Goal: Transaction & Acquisition: Purchase product/service

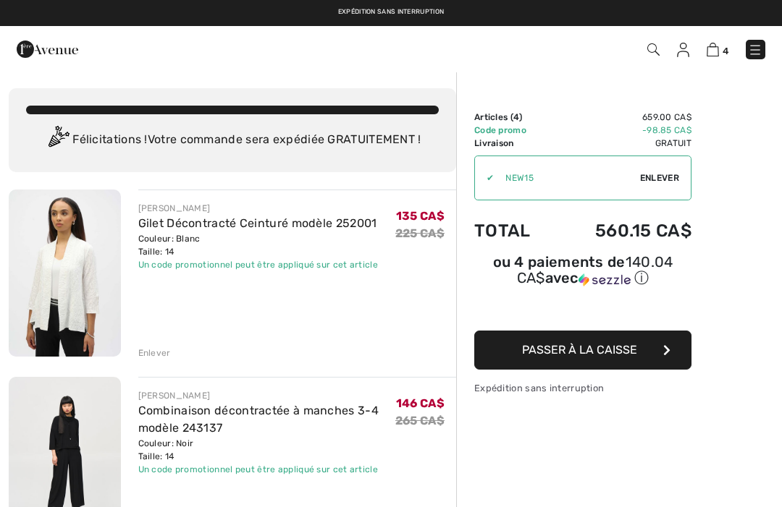
click at [658, 177] on span "Enlever" at bounding box center [659, 178] width 39 height 13
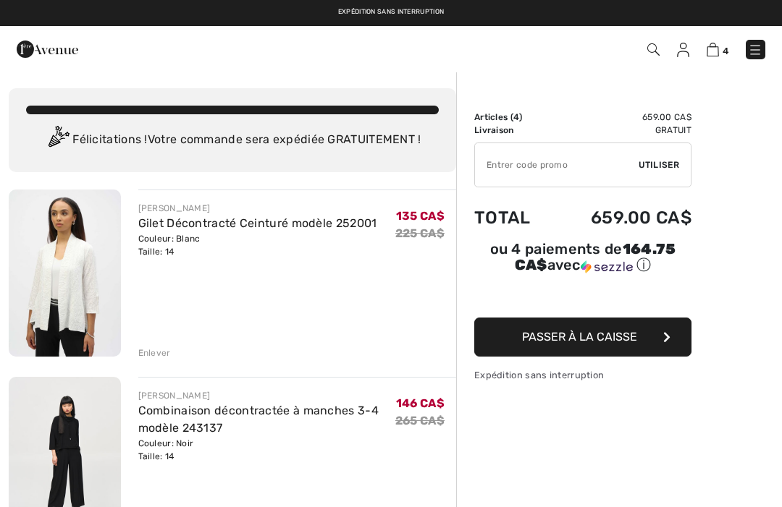
click at [515, 162] on input "TEXT" at bounding box center [557, 164] width 164 height 43
type input "SALEAVENUE"
click at [665, 166] on span "Utiliser" at bounding box center [658, 164] width 41 height 13
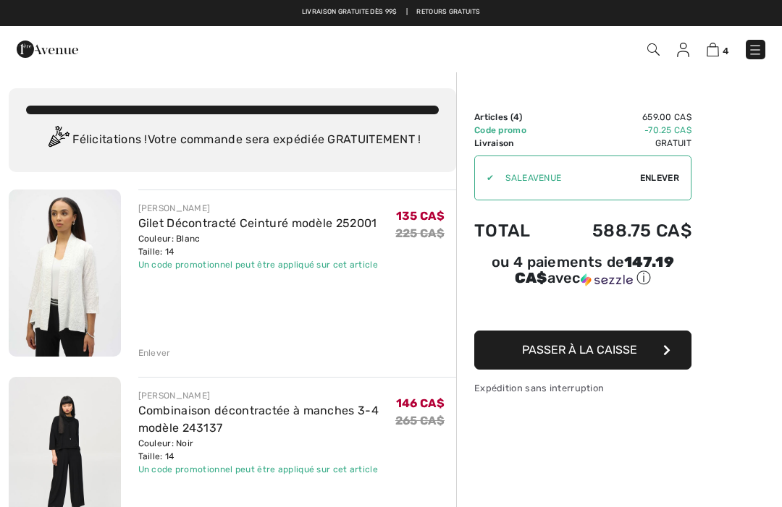
click at [755, 47] on img at bounding box center [755, 50] width 14 height 14
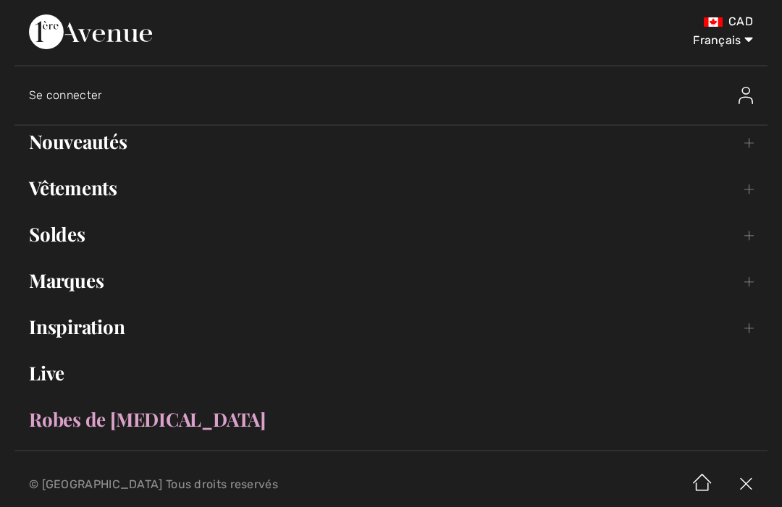
click at [98, 333] on link "Inspiration Toggle submenu" at bounding box center [390, 327] width 753 height 32
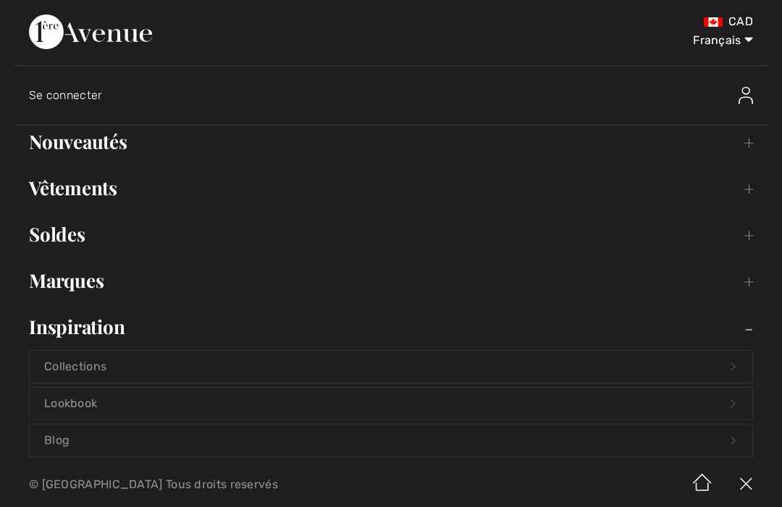
click at [386, 365] on link "Collections Open submenu" at bounding box center [391, 367] width 722 height 32
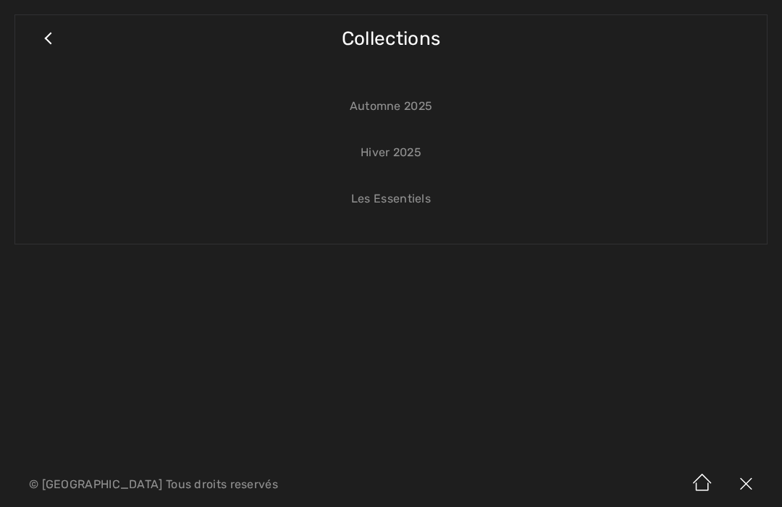
click at [419, 150] on link "Hiver 2025" at bounding box center [391, 153] width 722 height 32
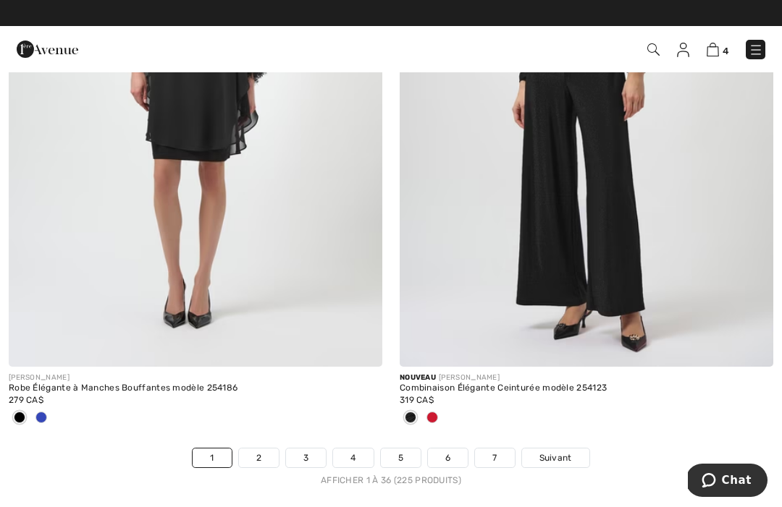
scroll to position [11640, 0]
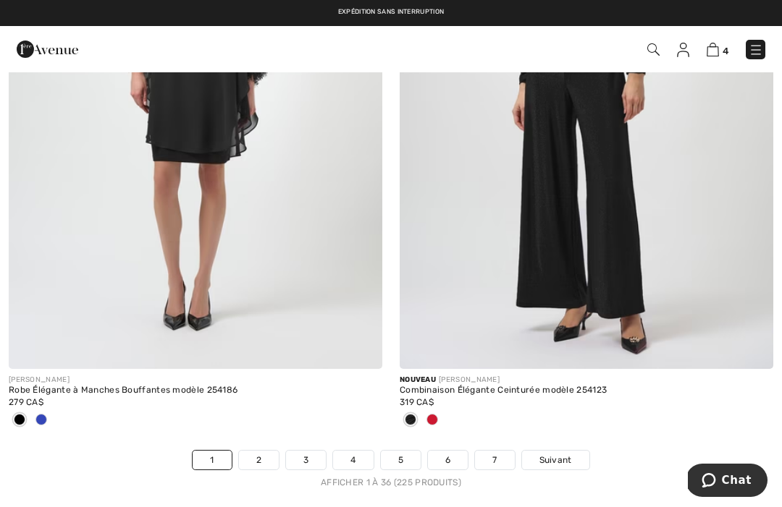
click at [269, 451] on link "2" at bounding box center [259, 460] width 40 height 19
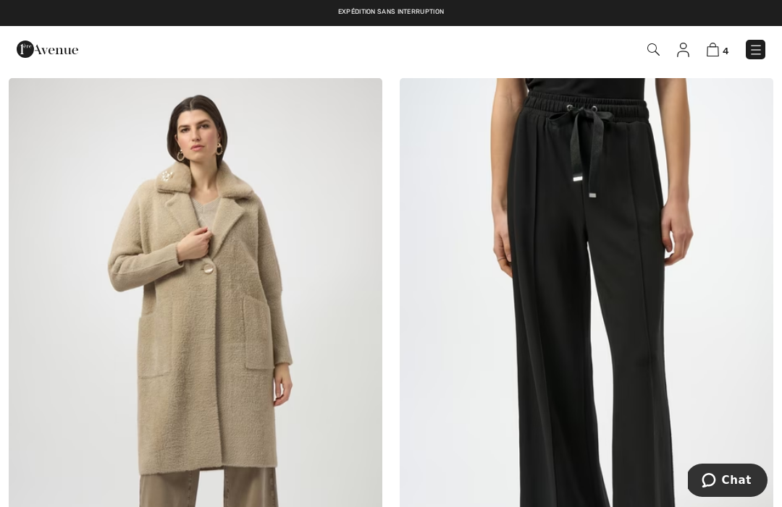
scroll to position [10655, 0]
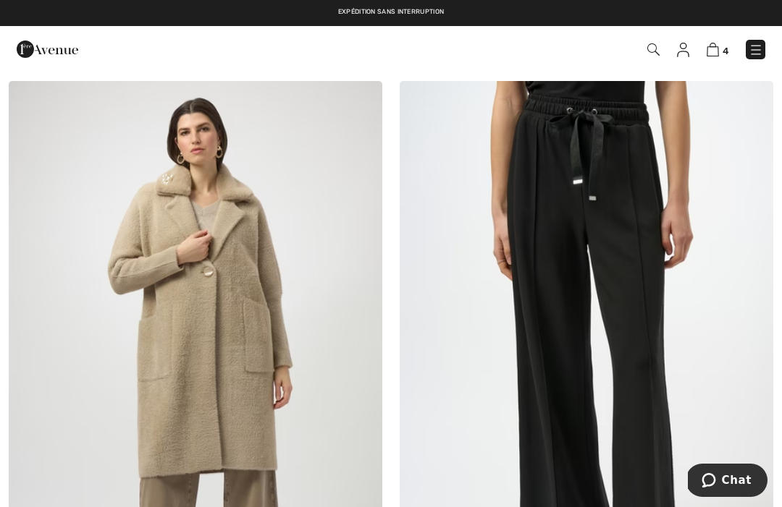
click at [756, 48] on img at bounding box center [755, 50] width 14 height 14
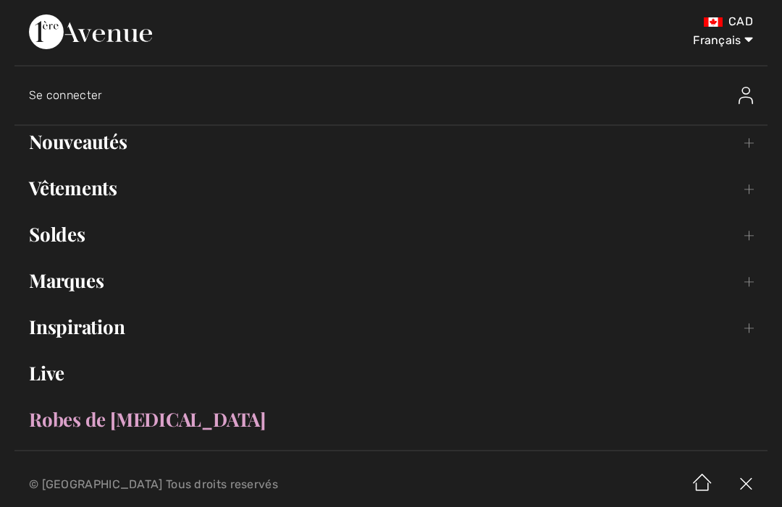
click at [114, 329] on link "Inspiration Toggle submenu" at bounding box center [390, 327] width 753 height 32
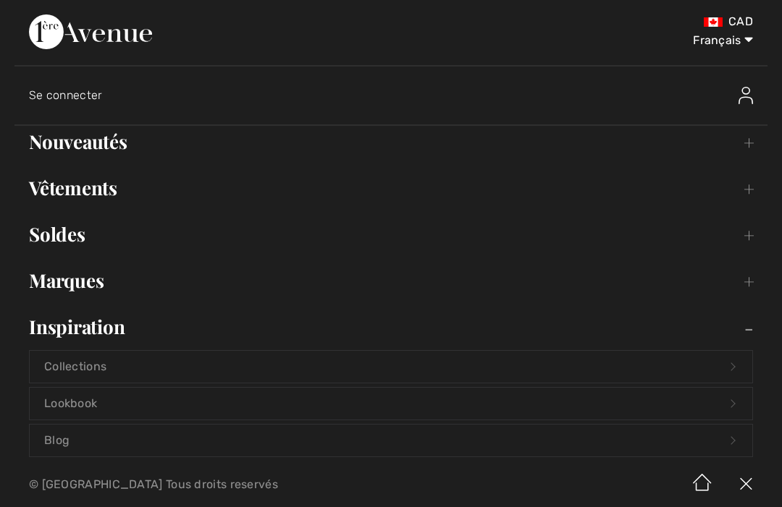
click at [163, 366] on link "Collections Open submenu" at bounding box center [391, 367] width 722 height 32
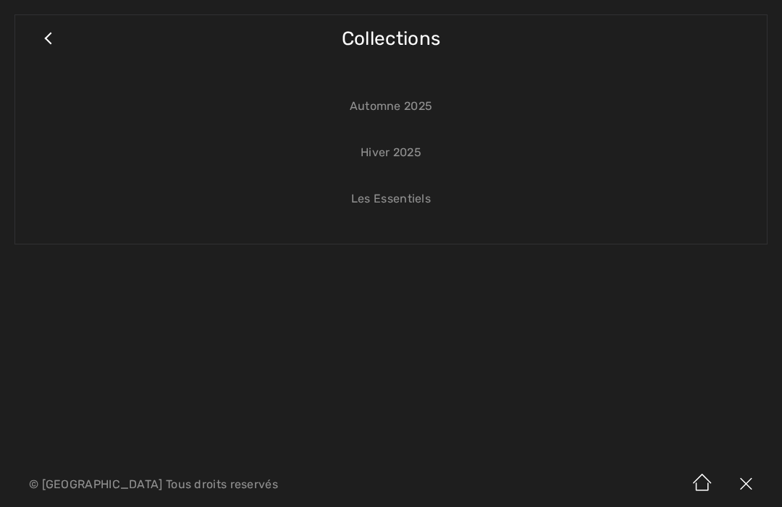
click at [399, 198] on link "Les Essentiels" at bounding box center [391, 199] width 722 height 32
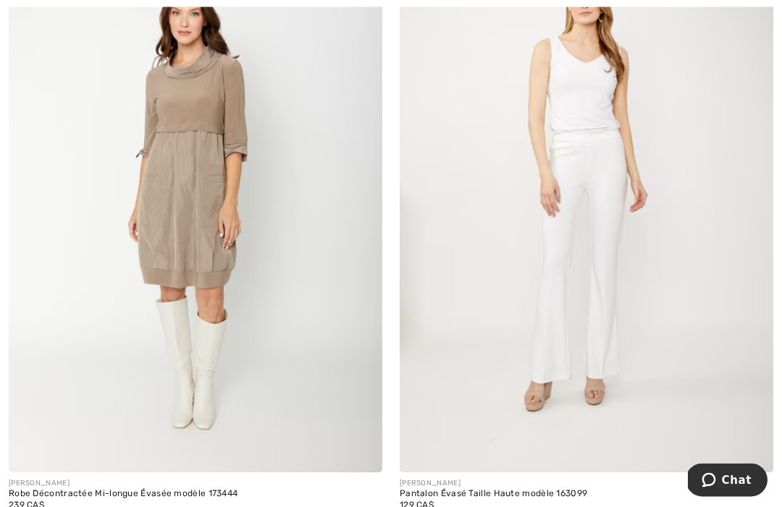
scroll to position [1581, 0]
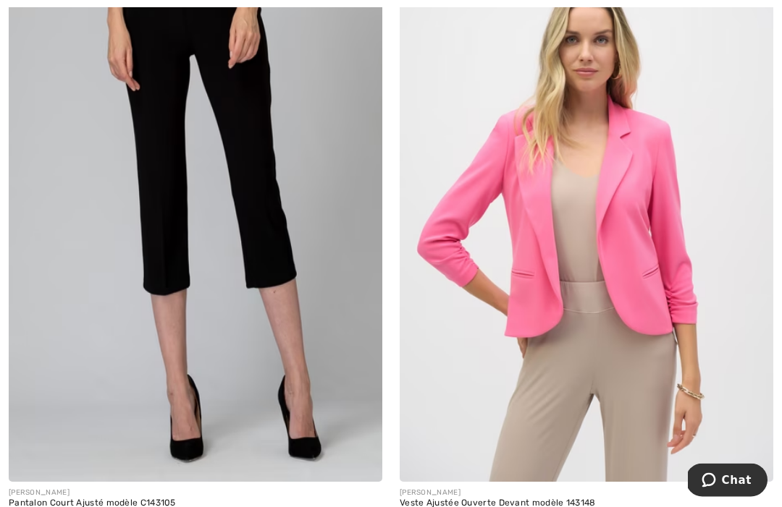
scroll to position [3495, 0]
click at [643, 374] on img at bounding box center [585, 202] width 373 height 560
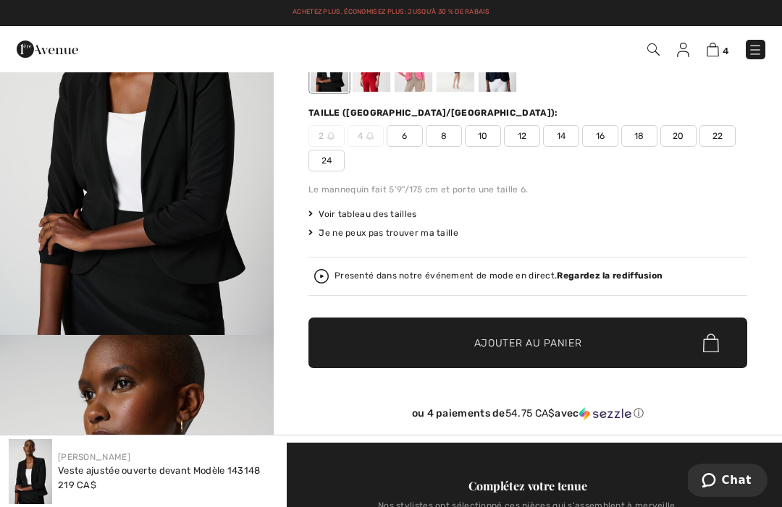
scroll to position [136, 0]
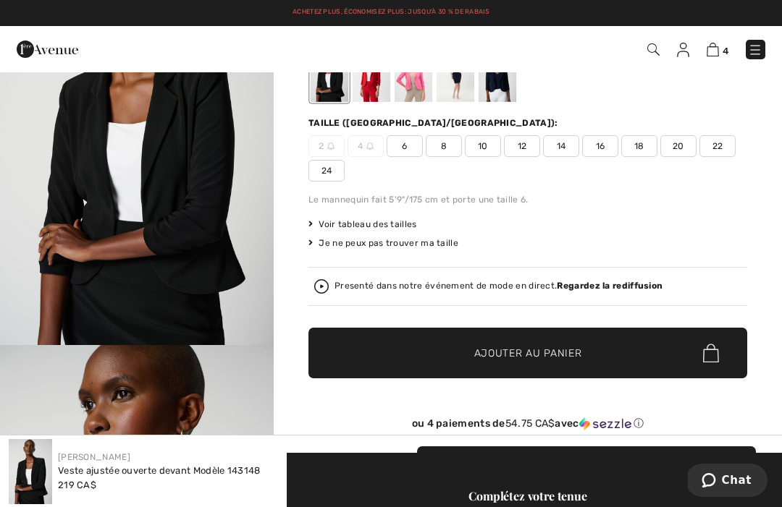
click at [390, 224] on span "Voir tableau des tailles" at bounding box center [362, 224] width 109 height 13
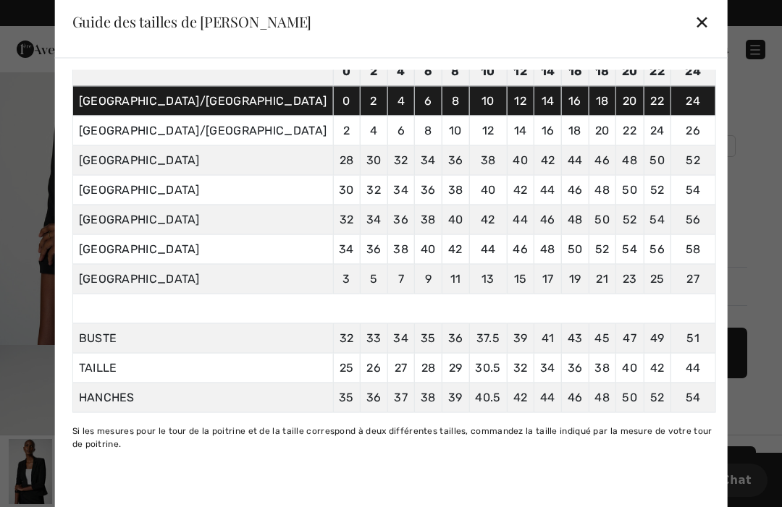
scroll to position [114, 0]
click at [694, 23] on div "✕" at bounding box center [701, 22] width 15 height 30
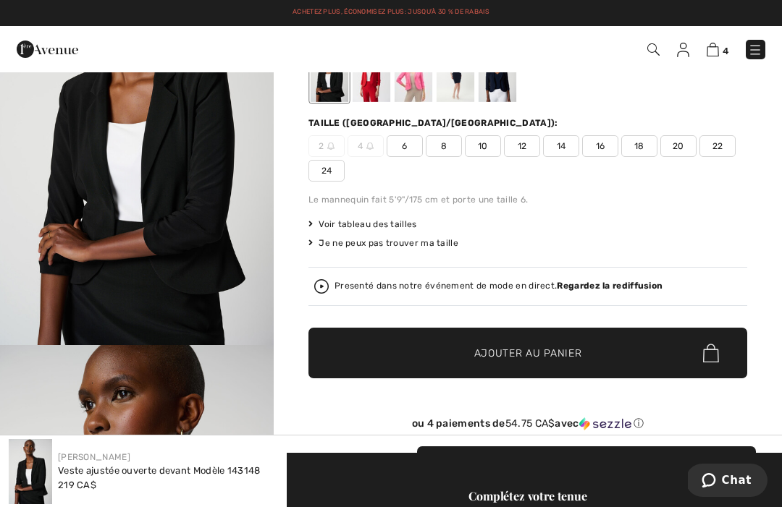
click at [601, 146] on span "16" at bounding box center [600, 146] width 36 height 22
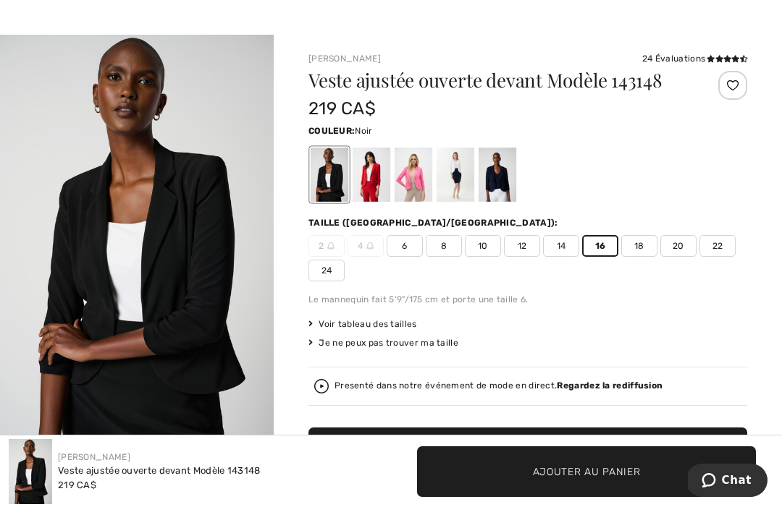
scroll to position [37, 0]
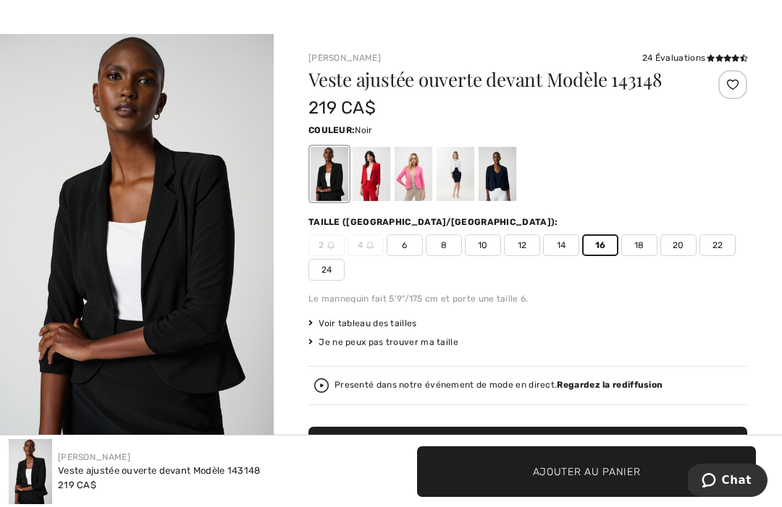
click at [577, 476] on span "Ajouter au panier" at bounding box center [587, 471] width 108 height 15
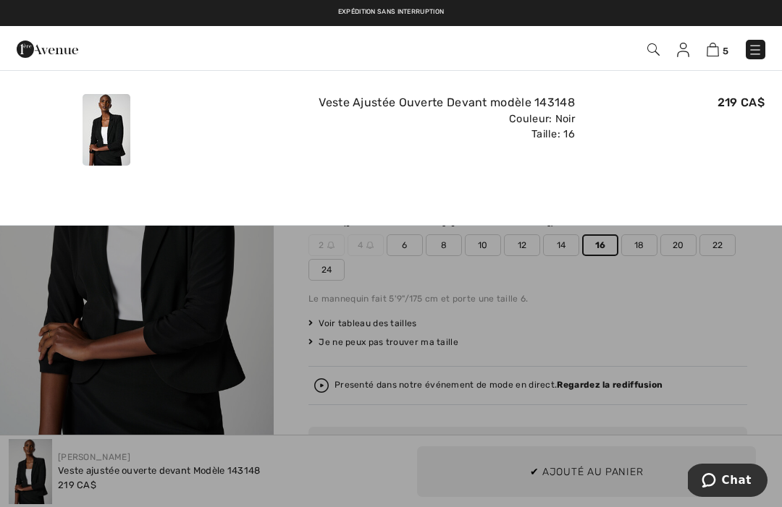
scroll to position [0, 0]
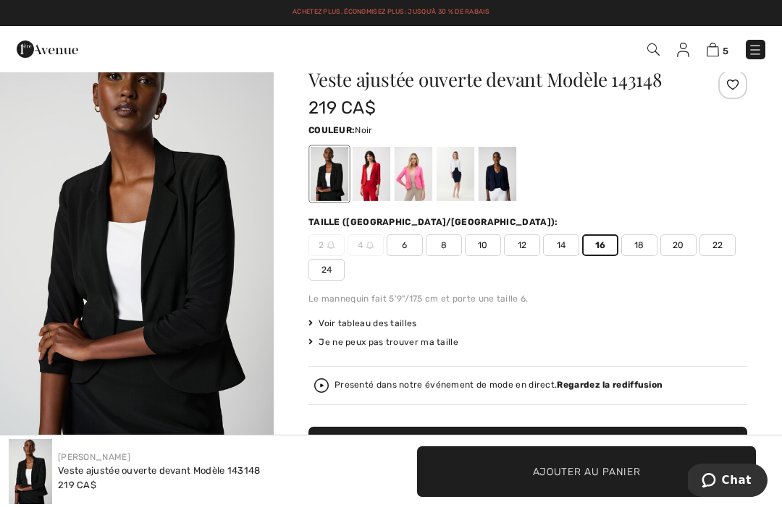
click at [756, 55] on img at bounding box center [755, 50] width 14 height 14
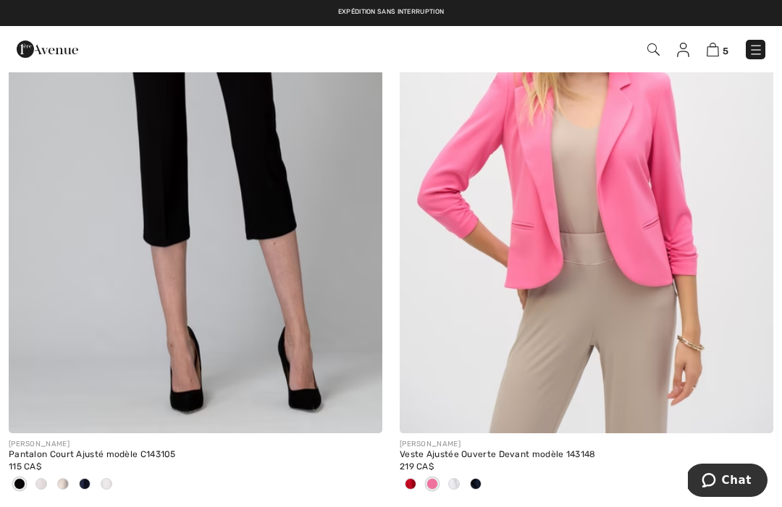
click at [653, 303] on img at bounding box center [585, 153] width 373 height 560
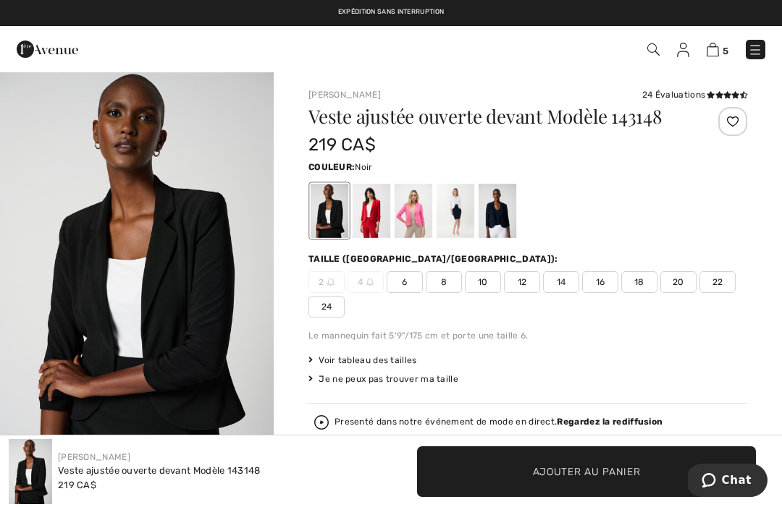
click at [658, 48] on img at bounding box center [653, 49] width 12 height 12
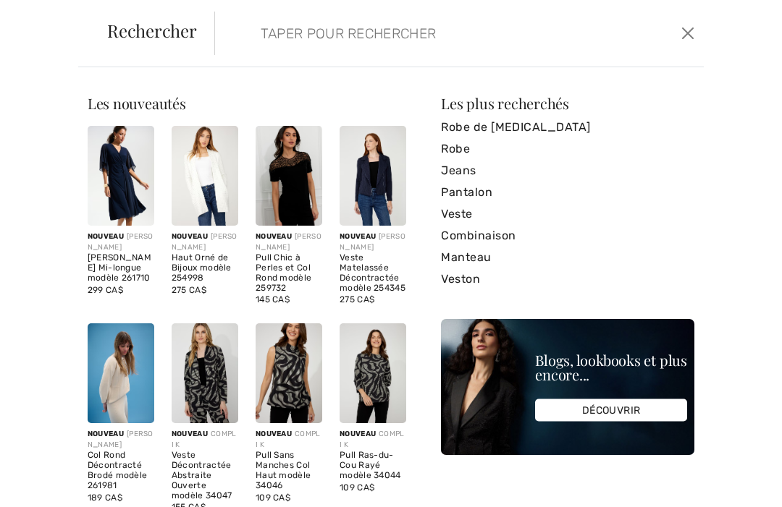
click at [690, 33] on button "Ferme" at bounding box center [687, 33] width 20 height 23
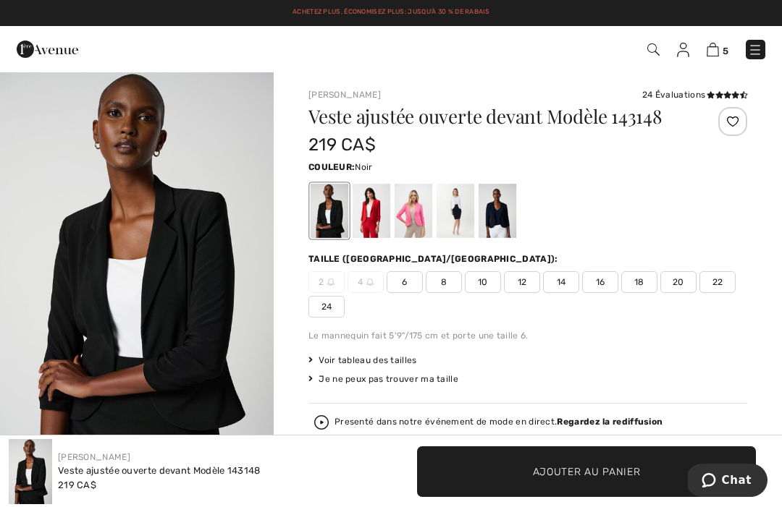
click at [758, 49] on img at bounding box center [755, 50] width 14 height 14
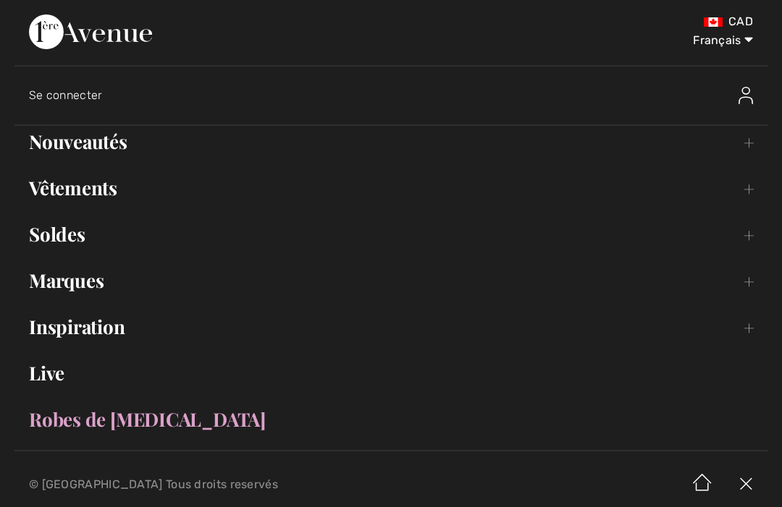
click at [81, 232] on link "Soldes Toggle submenu" at bounding box center [390, 235] width 753 height 32
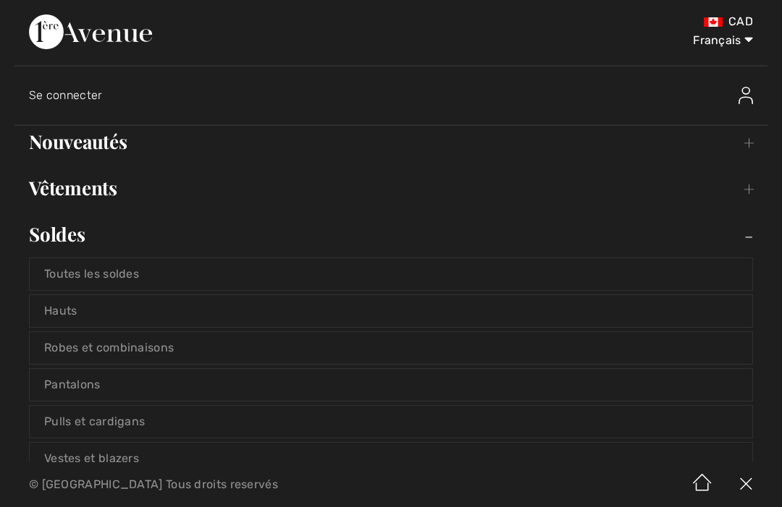
click at [135, 461] on link "Vestes et blazers" at bounding box center [391, 459] width 722 height 32
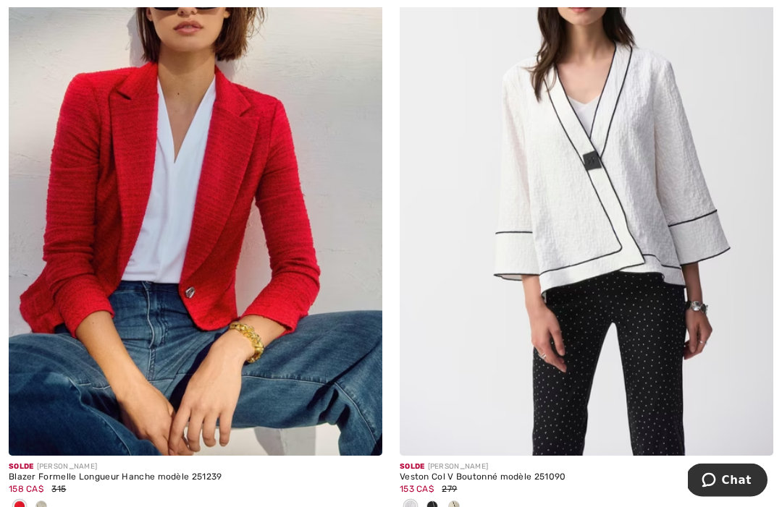
scroll to position [11541, 0]
click at [47, 499] on div at bounding box center [41, 508] width 22 height 24
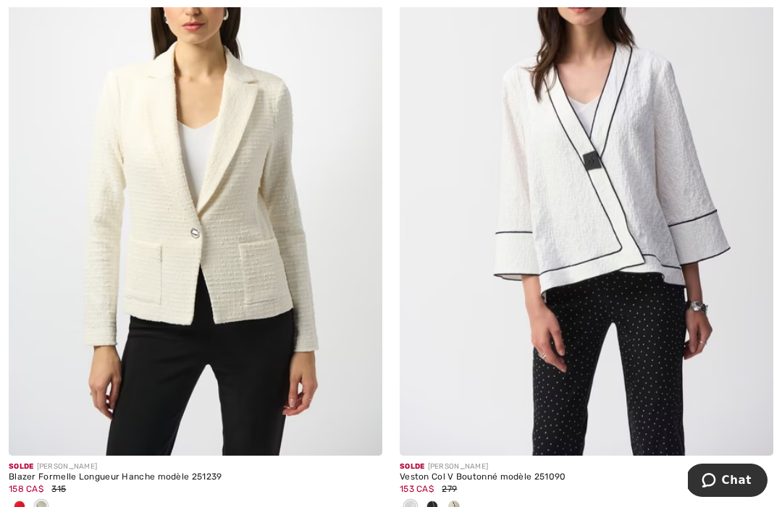
click at [27, 496] on div at bounding box center [20, 508] width 22 height 24
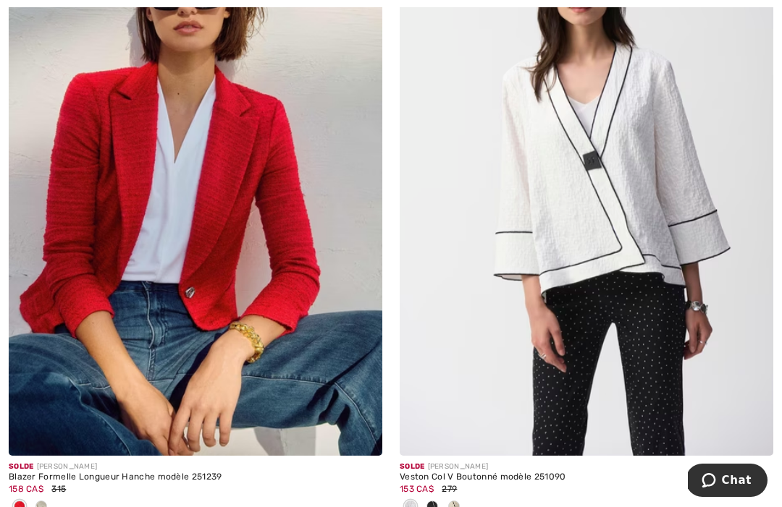
click at [235, 311] on img at bounding box center [195, 176] width 373 height 560
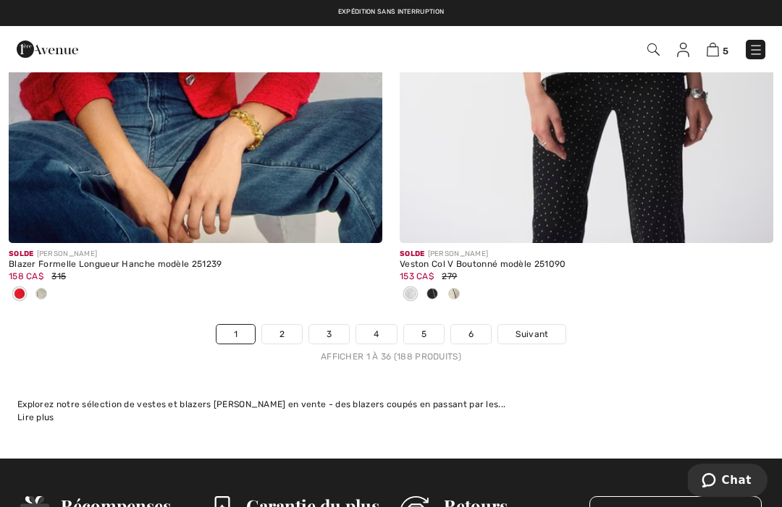
click at [753, 51] on img at bounding box center [755, 50] width 14 height 14
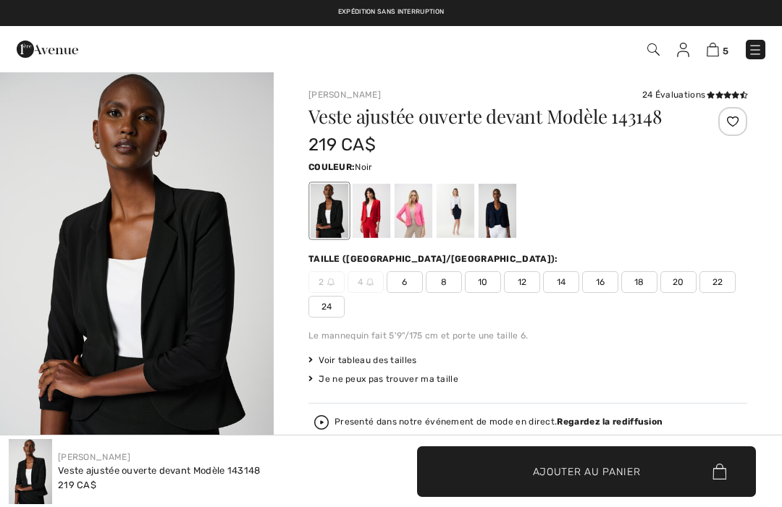
checkbox input "true"
click at [714, 53] on img at bounding box center [712, 50] width 12 height 14
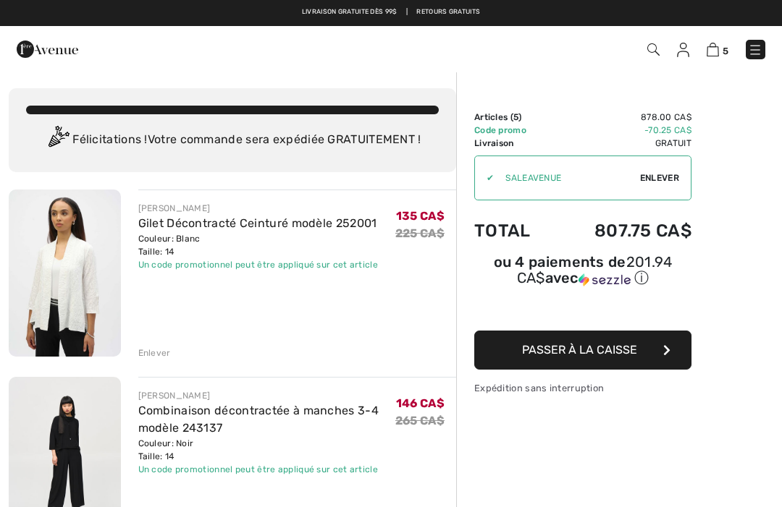
click at [655, 177] on span "Enlever" at bounding box center [659, 178] width 39 height 13
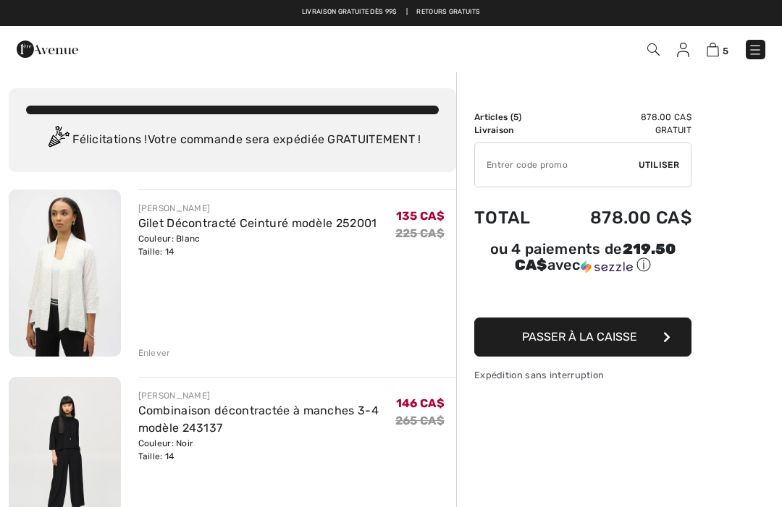
click at [496, 167] on input "TEXT" at bounding box center [557, 164] width 164 height 43
type input "NEW15"
click at [663, 161] on span "Utiliser" at bounding box center [658, 164] width 41 height 13
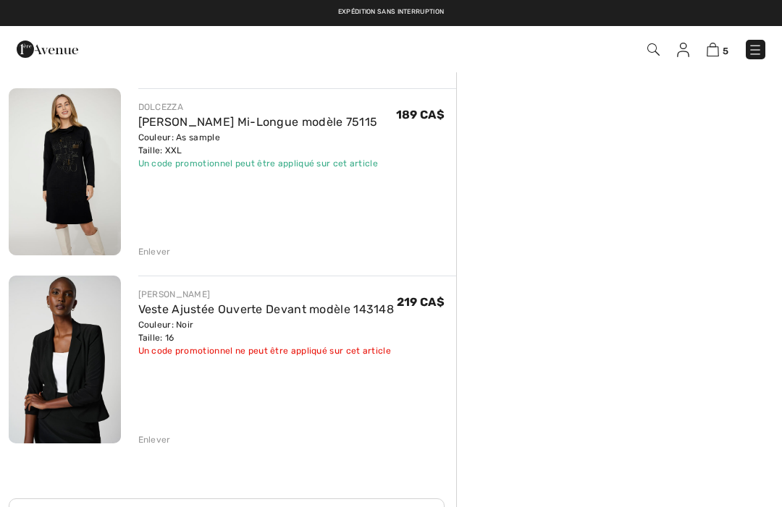
scroll to position [663, 0]
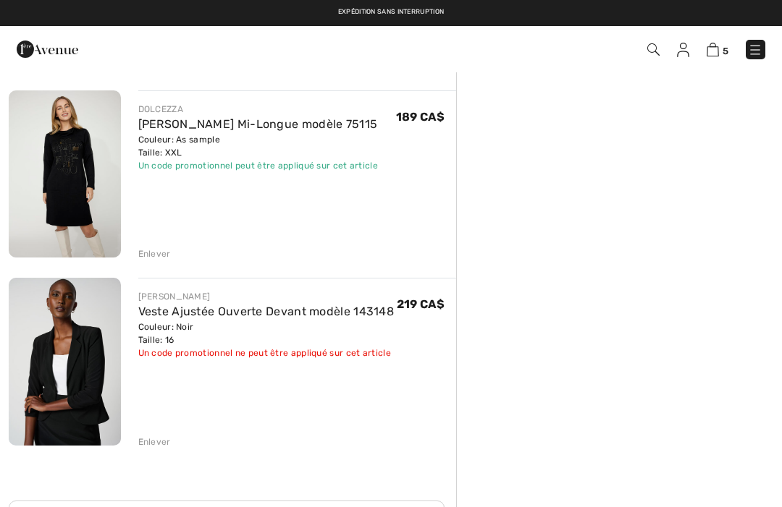
click at [155, 444] on div "Enlever" at bounding box center [154, 442] width 33 height 13
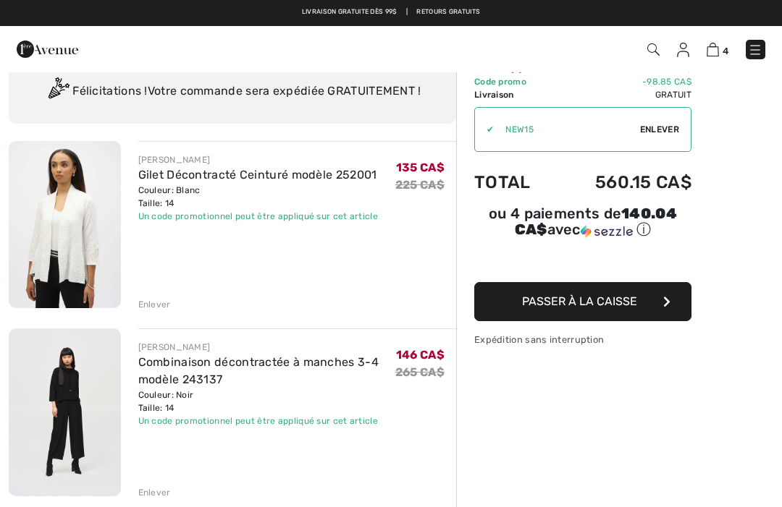
scroll to position [0, 0]
